Goal: Information Seeking & Learning: Find specific fact

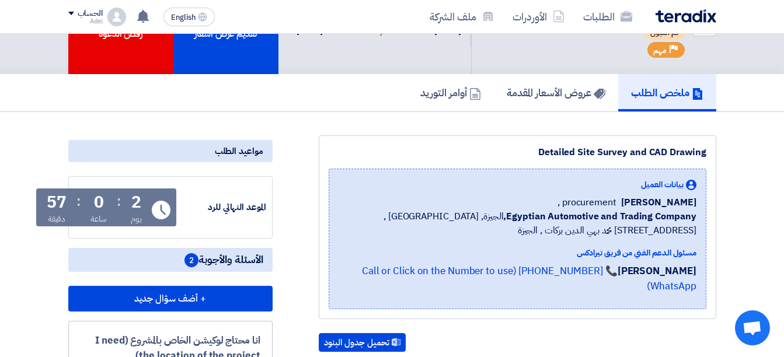
click at [608, 219] on b "Egyptian Automotive and Trading Company," at bounding box center [599, 217] width 193 height 14
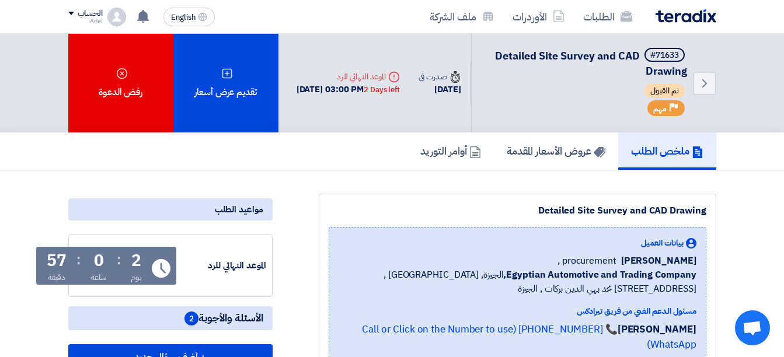
drag, startPoint x: 542, startPoint y: 210, endPoint x: 712, endPoint y: 208, distance: 169.9
click at [712, 208] on div "Detailed Site Survey and CAD Drawing بيانات العميل [PERSON_NAME] procurement , …" at bounding box center [517, 286] width 397 height 184
drag, startPoint x: 712, startPoint y: 208, endPoint x: 697, endPoint y: 214, distance: 16.3
copy div "Detailed Site Survey and CAD Drawing"
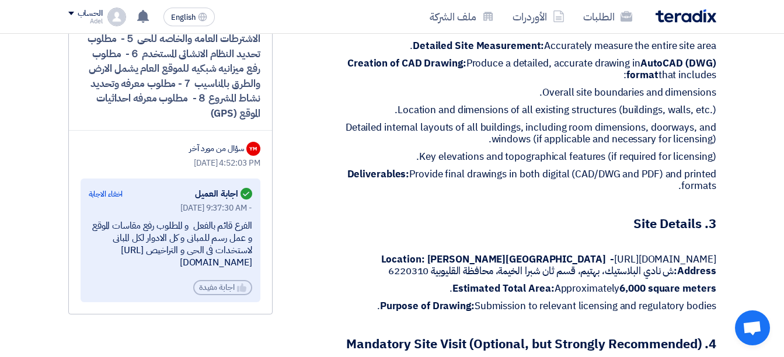
scroll to position [642, 0]
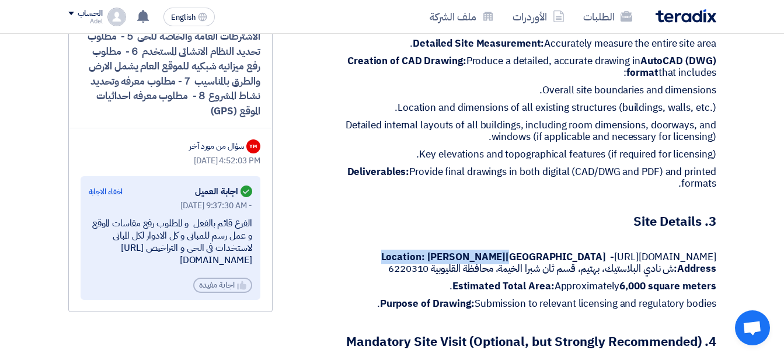
drag, startPoint x: 500, startPoint y: 228, endPoint x: 382, endPoint y: 224, distance: 118.0
click at [382, 250] on strong "Location: [PERSON_NAME][GEOGRAPHIC_DATA] -" at bounding box center [497, 257] width 233 height 15
copy strong "Location: [PERSON_NAME]"
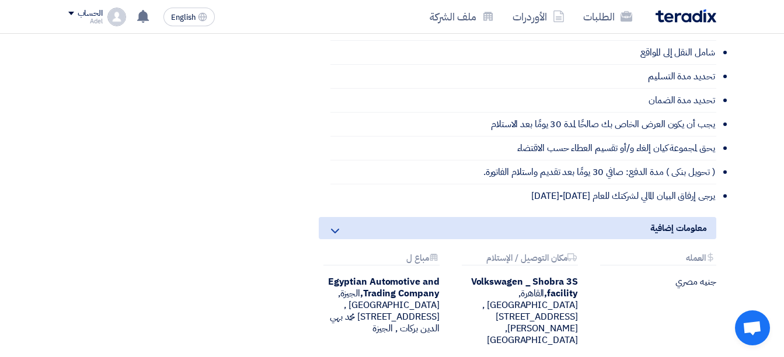
scroll to position [1401, 0]
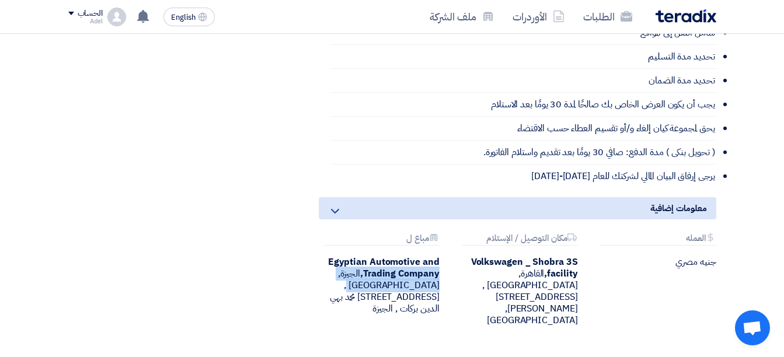
drag, startPoint x: 330, startPoint y: 230, endPoint x: 429, endPoint y: 259, distance: 103.3
click at [429, 259] on div "Egyptian Automotive and Trading Company, [GEOGRAPHIC_DATA], [GEOGRAPHIC_DATA] ,…" at bounding box center [379, 285] width 121 height 58
drag, startPoint x: 429, startPoint y: 259, endPoint x: 393, endPoint y: 270, distance: 37.8
click at [399, 271] on div "Egyptian Automotive and Trading Company, [GEOGRAPHIC_DATA], [GEOGRAPHIC_DATA] ,…" at bounding box center [379, 285] width 121 height 58
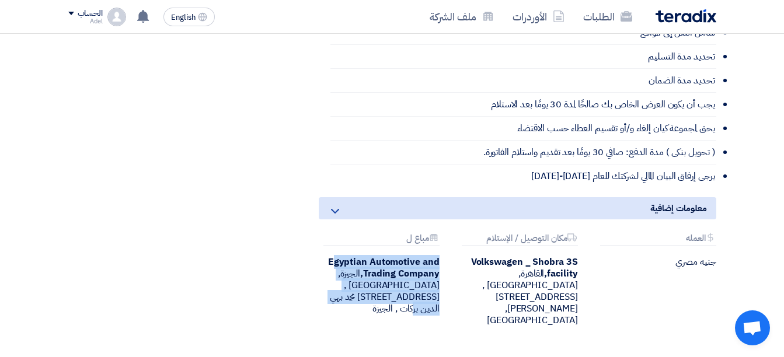
drag, startPoint x: 370, startPoint y: 271, endPoint x: 334, endPoint y: 231, distance: 53.8
click at [334, 256] on div "Egyptian Automotive and Trading Company, [GEOGRAPHIC_DATA], [GEOGRAPHIC_DATA] ,…" at bounding box center [379, 285] width 121 height 58
copy div "Egyptian Automotive and Trading Company, [GEOGRAPHIC_DATA], [GEOGRAPHIC_DATA] ,…"
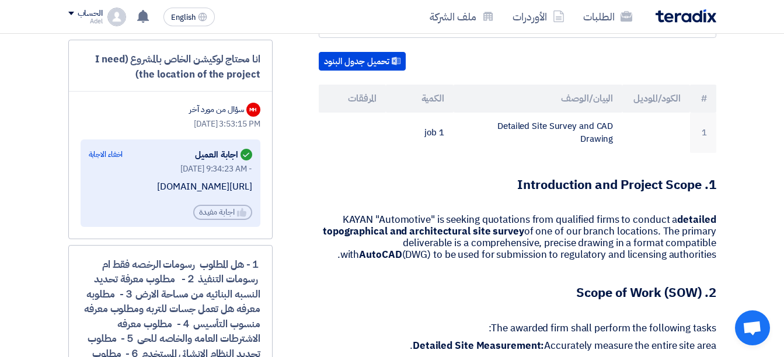
scroll to position [350, 0]
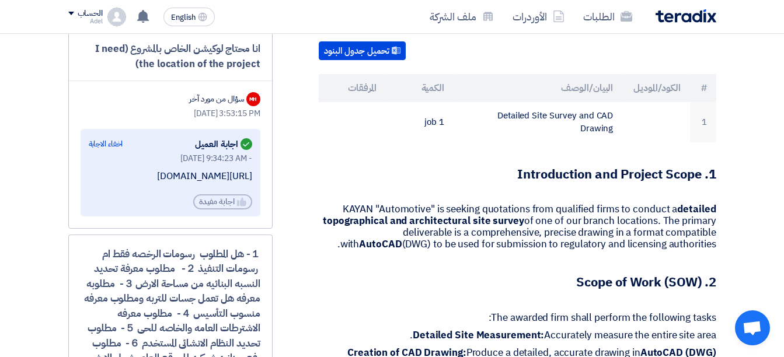
click at [393, 214] on p "KAYAN "Automotive" is seeking quotations from qualified firms to conduct a deta…" at bounding box center [517, 227] width 397 height 47
drag, startPoint x: 341, startPoint y: 183, endPoint x: 433, endPoint y: 183, distance: 92.2
click at [433, 204] on p "KAYAN "Automotive" is seeking quotations from qualified firms to conduct a deta…" at bounding box center [517, 227] width 397 height 47
copy p "KAYAN "Automotive""
